Goal: Task Accomplishment & Management: Use online tool/utility

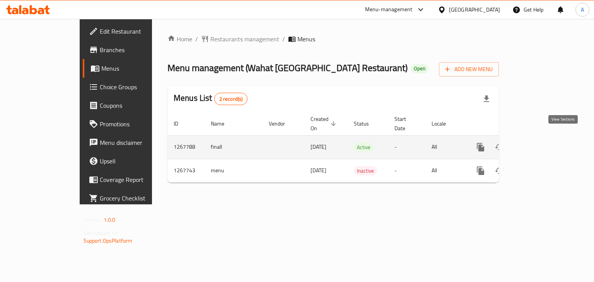
click at [541, 143] on icon "enhanced table" at bounding box center [536, 147] width 9 height 9
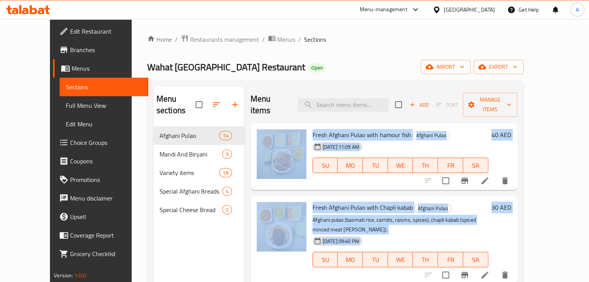
drag, startPoint x: 560, startPoint y: 137, endPoint x: 468, endPoint y: 86, distance: 105.0
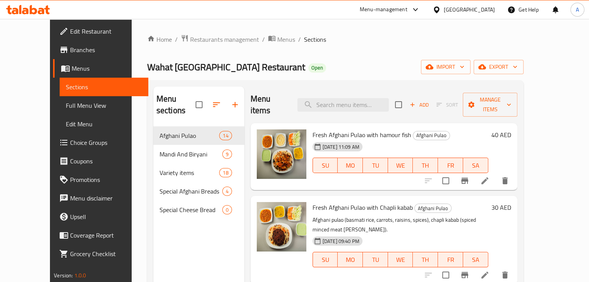
click at [468, 86] on div "Menu sections Afghani Pulao 14 Mandi And Biryani 9 Variety items 18 Special Afg…" at bounding box center [335, 227] width 376 height 295
click at [517, 65] on span "export" at bounding box center [498, 67] width 38 height 10
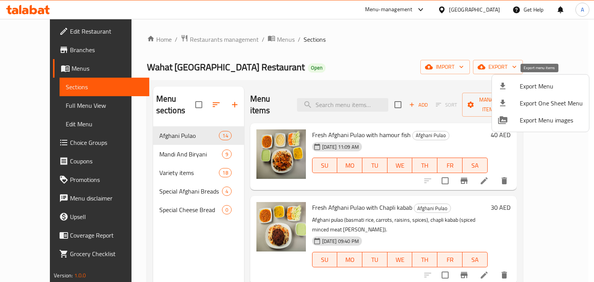
click at [527, 84] on span "Export Menu" at bounding box center [551, 86] width 63 height 9
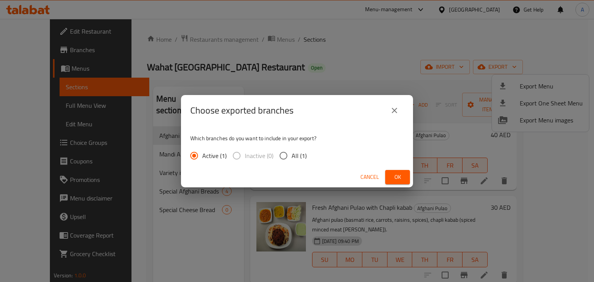
click at [402, 181] on span "Ok" at bounding box center [398, 178] width 12 height 10
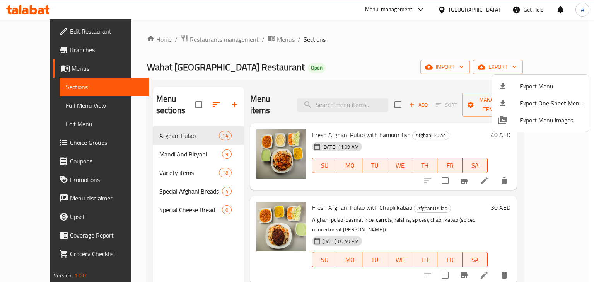
click at [33, 62] on div at bounding box center [297, 141] width 594 height 282
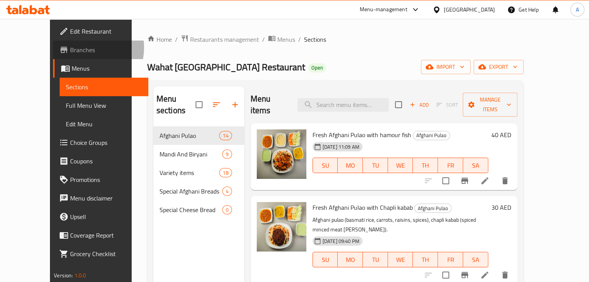
click at [70, 48] on span "Branches" at bounding box center [106, 49] width 72 height 9
